Goal: Communication & Community: Participate in discussion

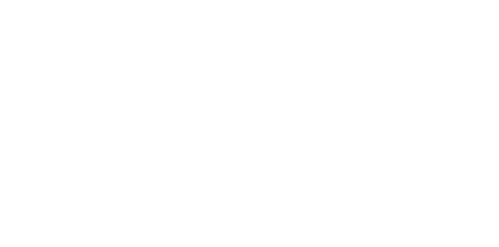
click at [417, 43] on button "Close" at bounding box center [403, 43] width 28 height 12
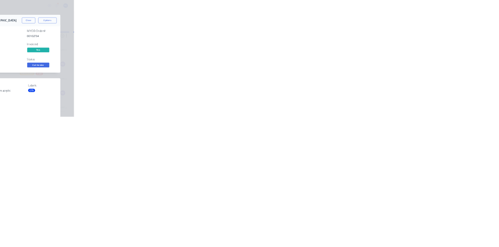
click at [417, 41] on button "Close" at bounding box center [403, 43] width 28 height 12
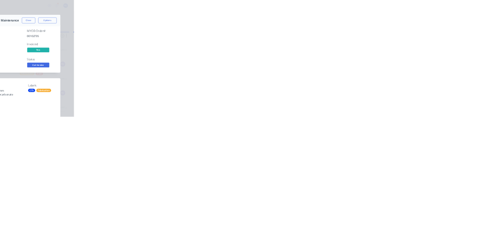
click at [103, 55] on button "Order details" at bounding box center [66, 49] width 74 height 20
click at [103, 76] on button "Collaborate" at bounding box center [66, 69] width 74 height 20
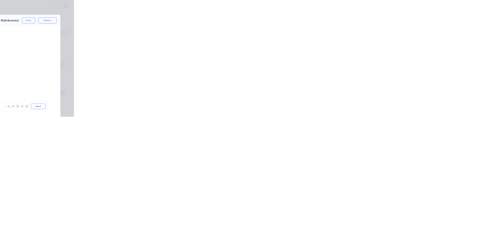
click at [417, 40] on button "Close" at bounding box center [403, 43] width 28 height 12
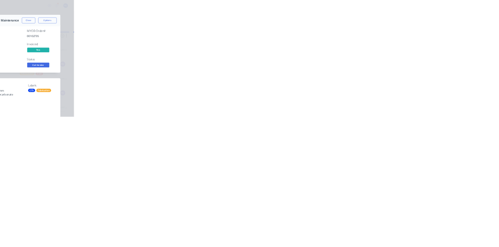
click at [82, 68] on div "Collaborate" at bounding box center [66, 68] width 31 height 7
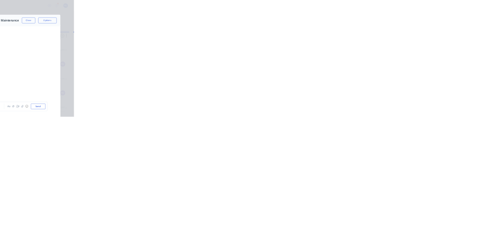
click at [417, 42] on button "Close" at bounding box center [403, 43] width 28 height 12
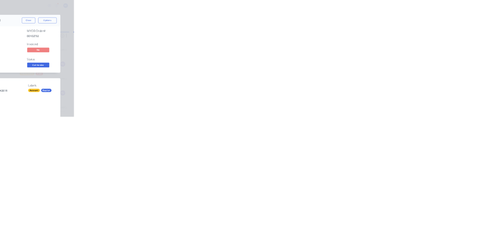
click at [417, 43] on button "Close" at bounding box center [403, 43] width 28 height 12
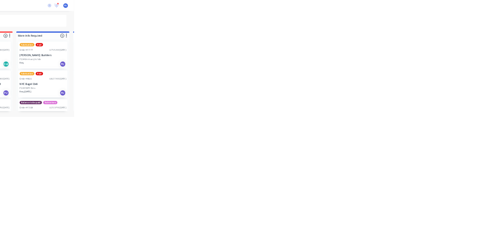
scroll to position [8, 0]
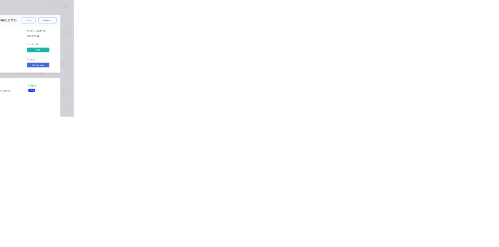
click at [417, 43] on button "Close" at bounding box center [403, 43] width 28 height 12
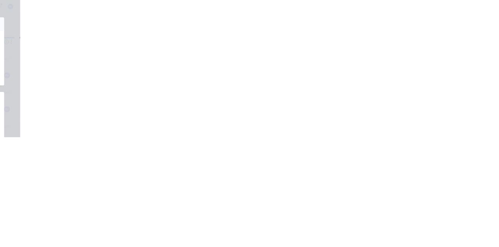
click at [417, 43] on button "Close" at bounding box center [403, 43] width 28 height 12
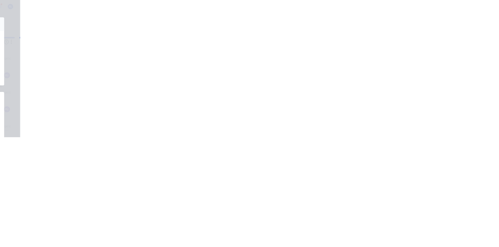
click at [103, 64] on button "Collaborate" at bounding box center [66, 69] width 74 height 20
click at [351, 230] on div at bounding box center [251, 226] width 200 height 8
click at [439, 231] on button "Send" at bounding box center [423, 226] width 31 height 12
click at [417, 43] on button "Close" at bounding box center [403, 43] width 28 height 12
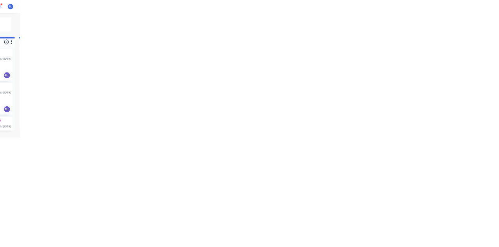
scroll to position [0, 0]
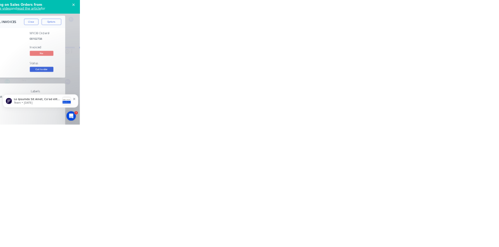
click at [103, 63] on button "Collaborate" at bounding box center [66, 69] width 74 height 20
click at [351, 230] on div at bounding box center [251, 226] width 200 height 8
click at [439, 231] on button "Send" at bounding box center [423, 226] width 31 height 12
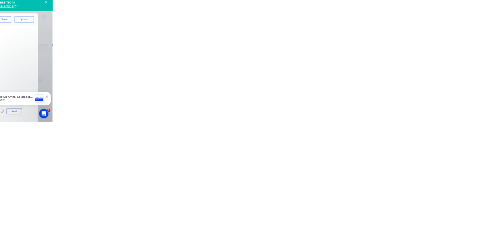
click at [417, 43] on button "Close" at bounding box center [403, 43] width 28 height 12
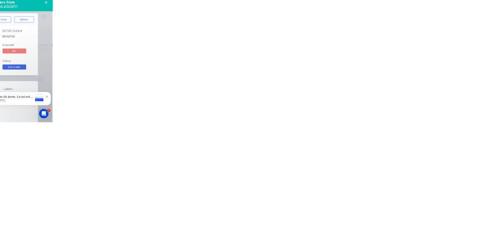
click at [417, 40] on button "Close" at bounding box center [403, 43] width 28 height 12
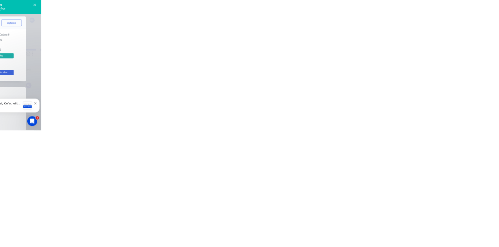
click at [417, 42] on button "Close" at bounding box center [403, 43] width 28 height 12
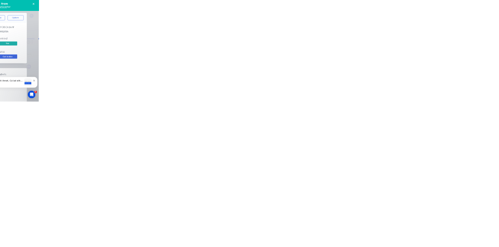
click at [417, 42] on button "Close" at bounding box center [403, 43] width 28 height 12
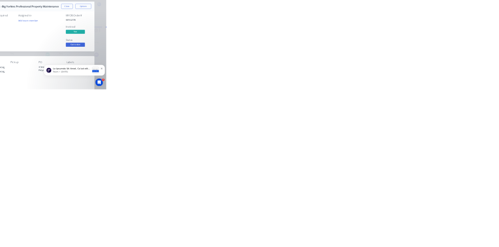
click at [417, 41] on button "Close" at bounding box center [403, 43] width 28 height 12
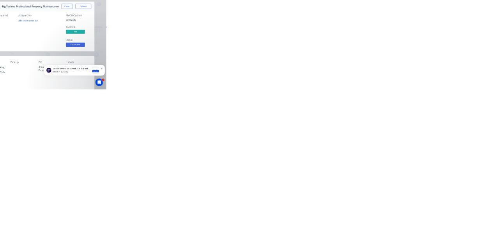
click at [417, 43] on button "Close" at bounding box center [403, 43] width 28 height 12
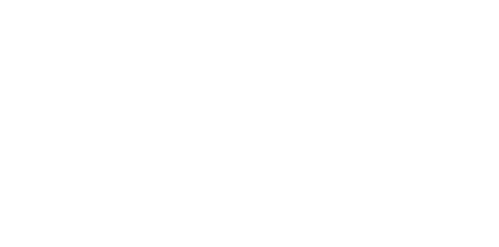
click at [82, 69] on div "Collaborate" at bounding box center [66, 68] width 31 height 7
click at [417, 42] on button "Close" at bounding box center [403, 43] width 28 height 12
click at [82, 66] on div "Collaborate" at bounding box center [66, 68] width 31 height 7
click at [417, 41] on button "Close" at bounding box center [403, 43] width 28 height 12
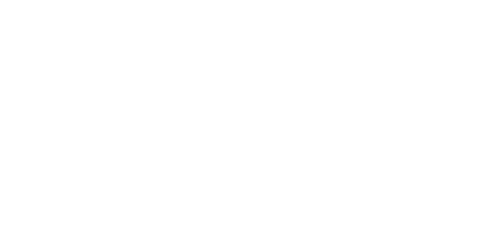
click at [82, 65] on div "Collaborate" at bounding box center [66, 68] width 31 height 7
click at [351, 230] on div at bounding box center [251, 226] width 200 height 8
click at [439, 231] on button "Send" at bounding box center [423, 226] width 31 height 12
click at [417, 42] on button "Close" at bounding box center [403, 43] width 28 height 12
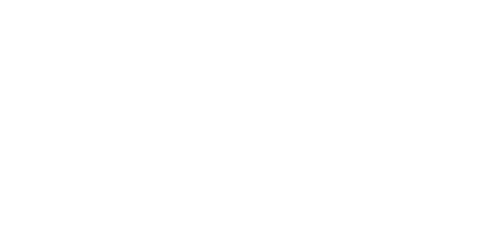
scroll to position [47, 0]
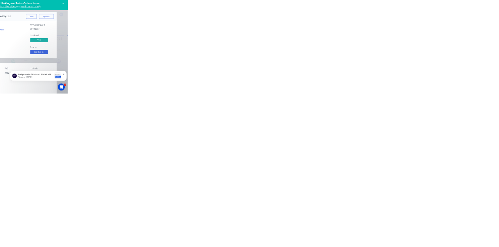
click at [417, 44] on button "Close" at bounding box center [403, 43] width 28 height 12
